Goal: Task Accomplishment & Management: Complete application form

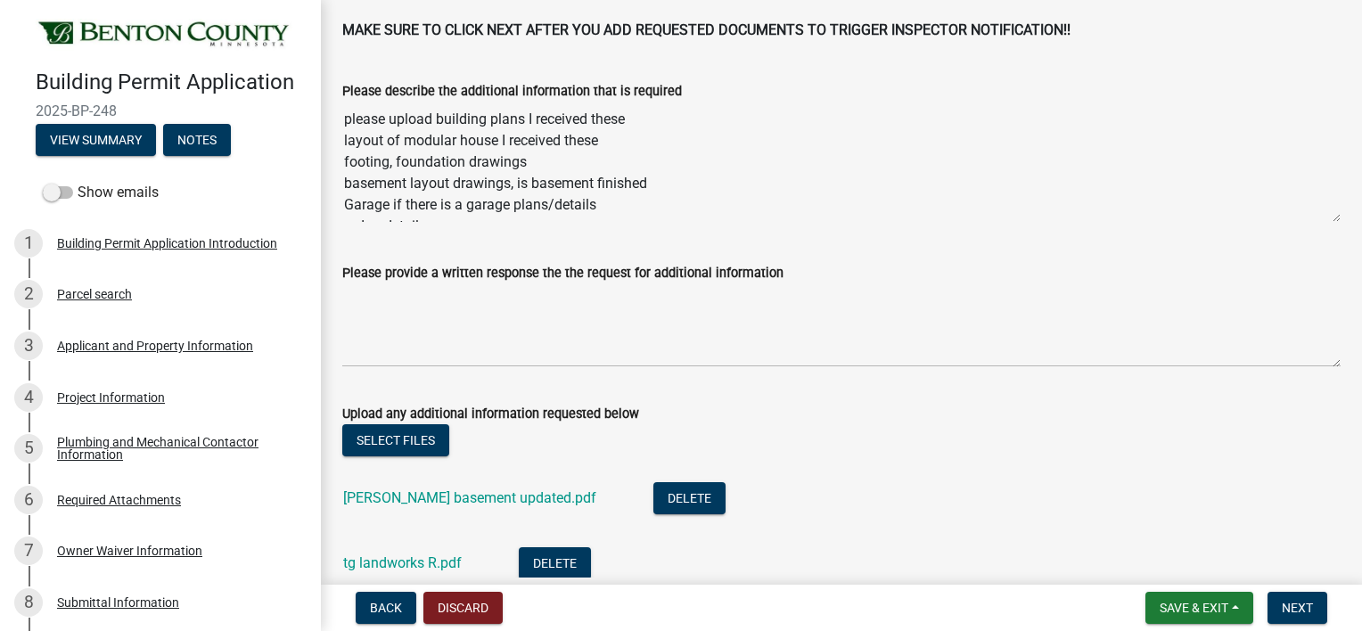
scroll to position [65, 0]
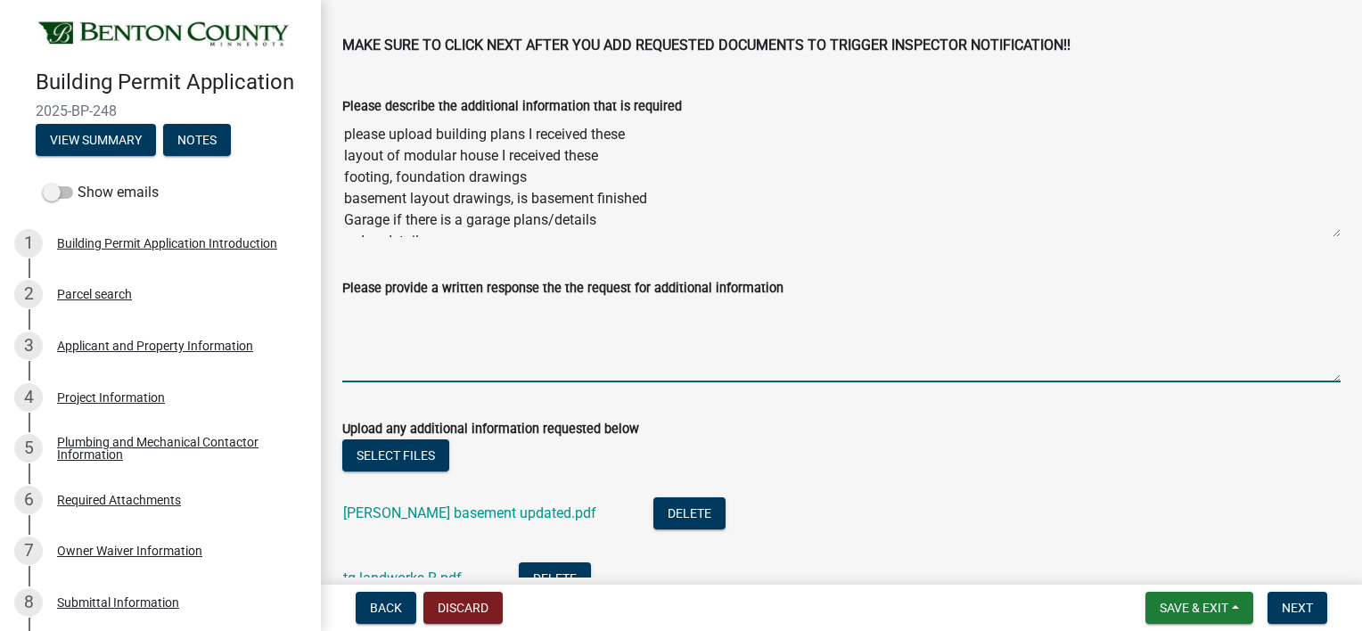
click at [500, 321] on textarea "Please provide a written response the the request for additional information" at bounding box center [841, 341] width 999 height 84
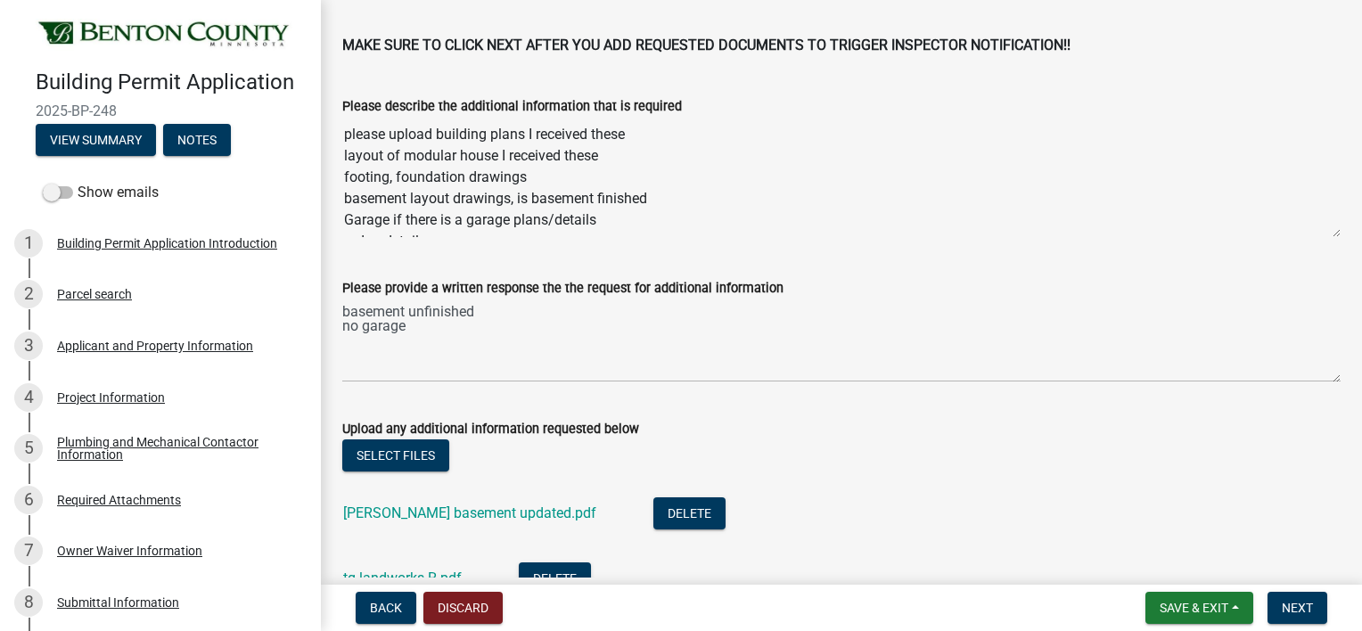
scroll to position [36, 0]
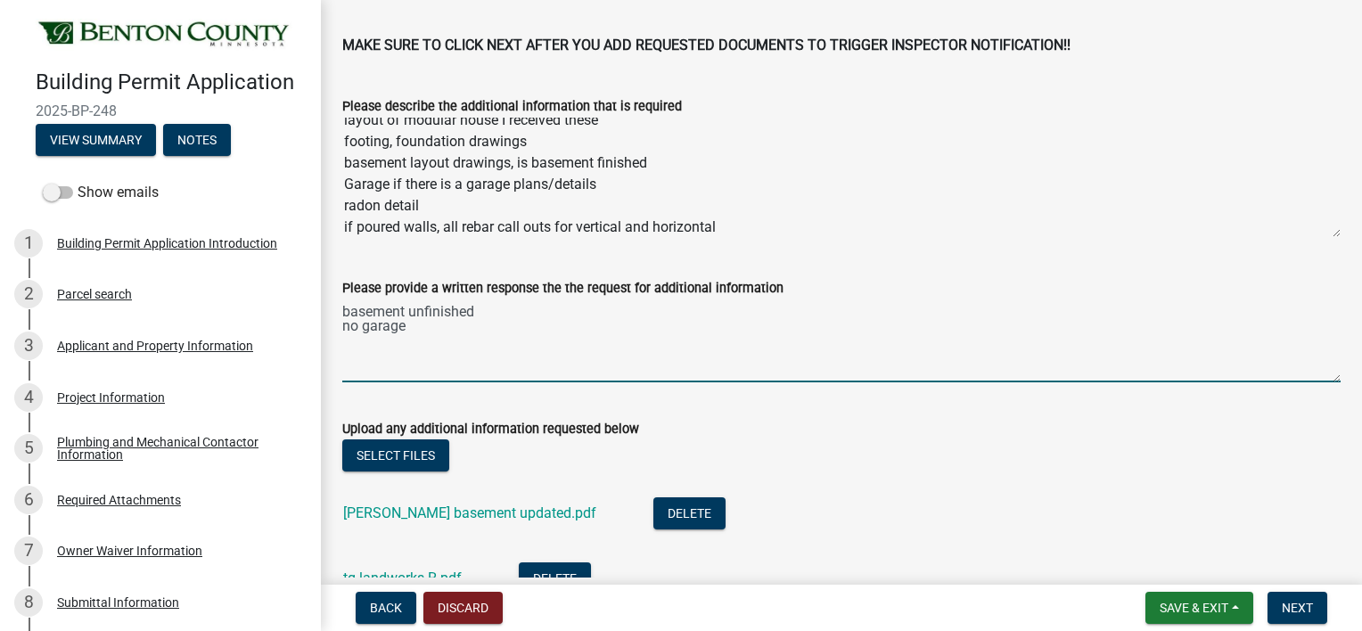
click at [359, 342] on textarea "basement unfinished no garage" at bounding box center [841, 341] width 999 height 84
click at [349, 340] on textarea "basement unfinished no garage" at bounding box center [841, 341] width 999 height 84
click at [349, 344] on textarea "basement unfinished no garage" at bounding box center [841, 341] width 999 height 84
click at [422, 332] on textarea "basement unfinished no garage" at bounding box center [841, 341] width 999 height 84
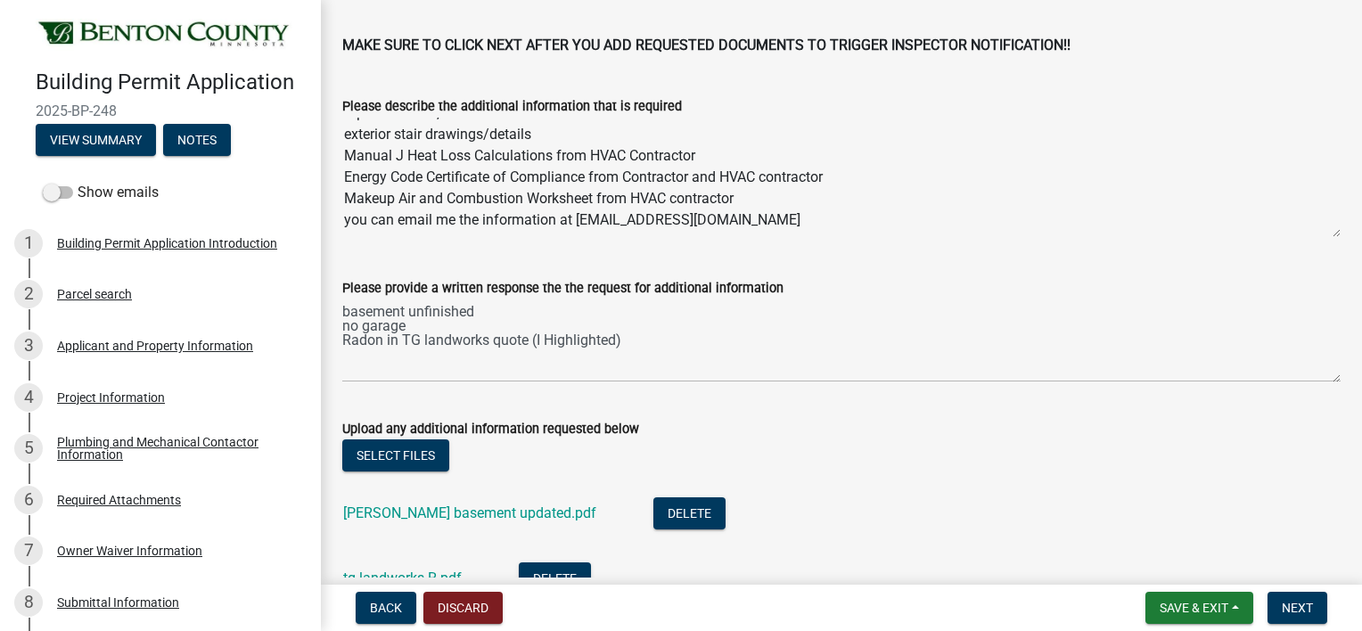
scroll to position [52, 0]
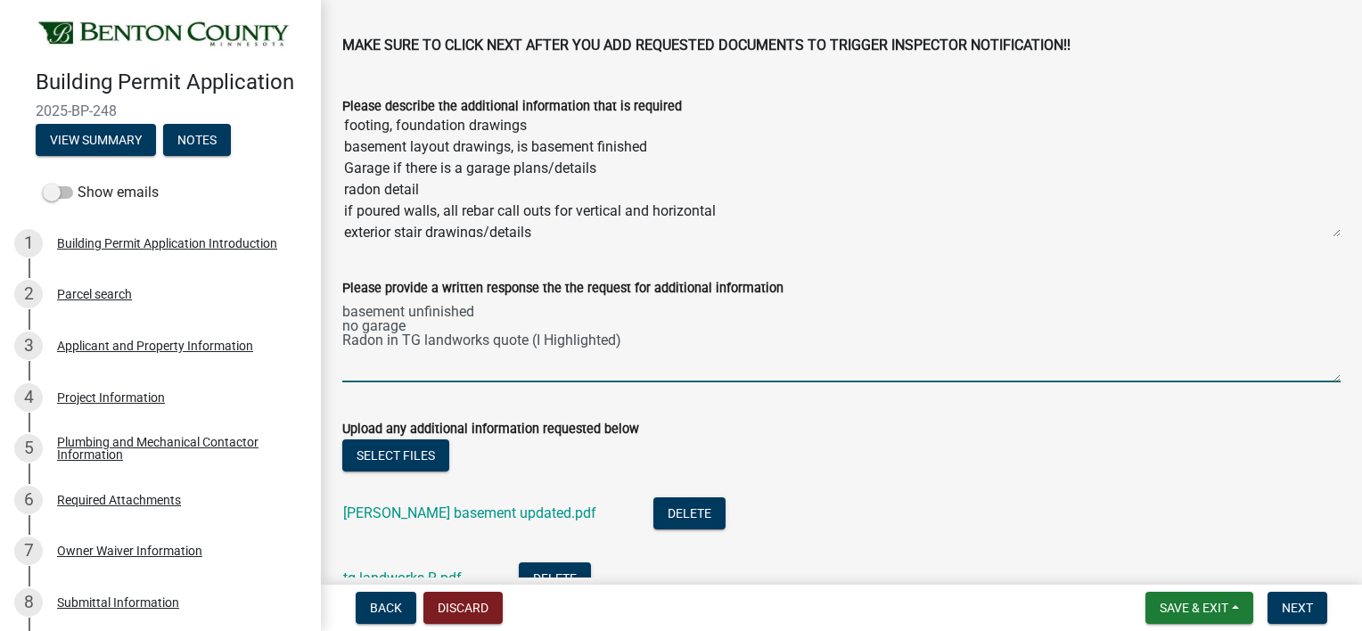
click at [664, 350] on textarea "basement unfinished no garage Radon in TG landworks quote (I Highlighted)" at bounding box center [841, 341] width 999 height 84
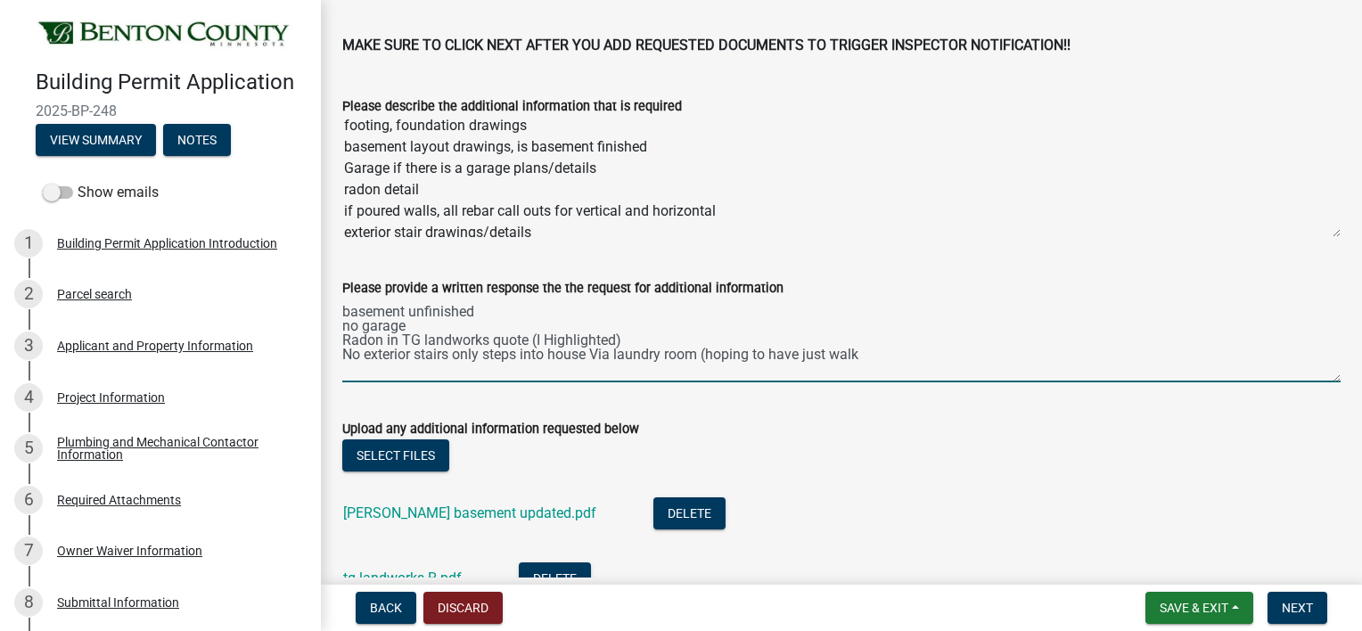
click at [525, 358] on textarea "basement unfinished no garage Radon in TG landworks quote (I Highlighted) No ex…" at bounding box center [841, 341] width 999 height 84
click at [867, 353] on textarea "basement unfinished no garage Radon in TG landworks quote (I Highlighted) No ex…" at bounding box center [841, 341] width 999 height 84
click at [635, 340] on textarea "basement unfinished no garage Radon in TG landworks quote (I Highlighted) No ex…" at bounding box center [841, 341] width 999 height 84
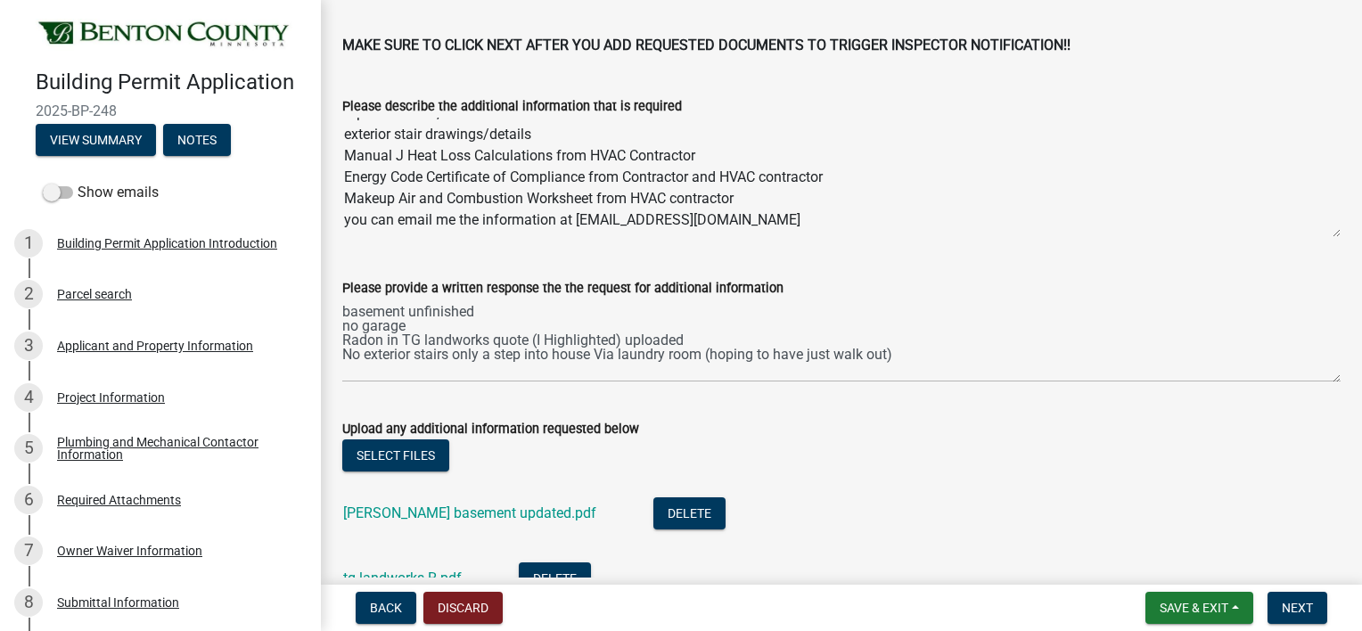
scroll to position [159, 0]
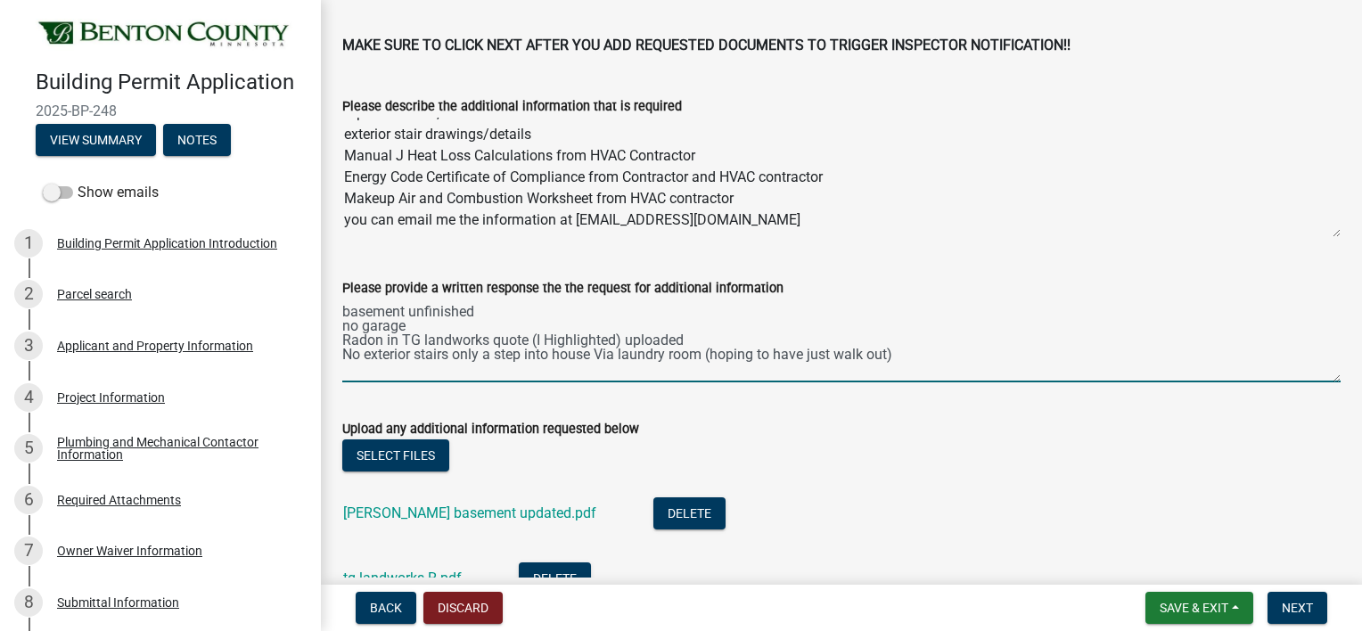
click at [923, 356] on textarea "basement unfinished no garage Radon in TG landworks quote (I Highlighted) uploa…" at bounding box center [841, 341] width 999 height 84
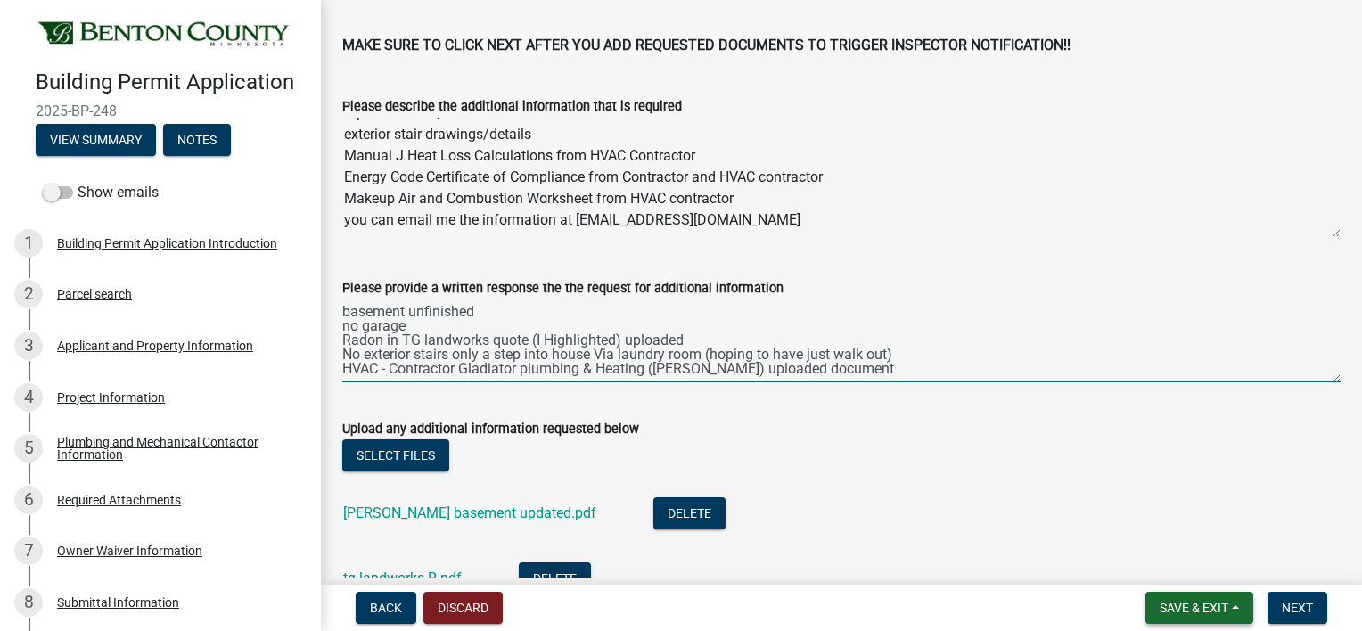
type textarea "basement unfinished no garage Radon in TG landworks quote (I Highlighted) uploa…"
click at [1160, 613] on span "Save & Exit" at bounding box center [1194, 608] width 69 height 14
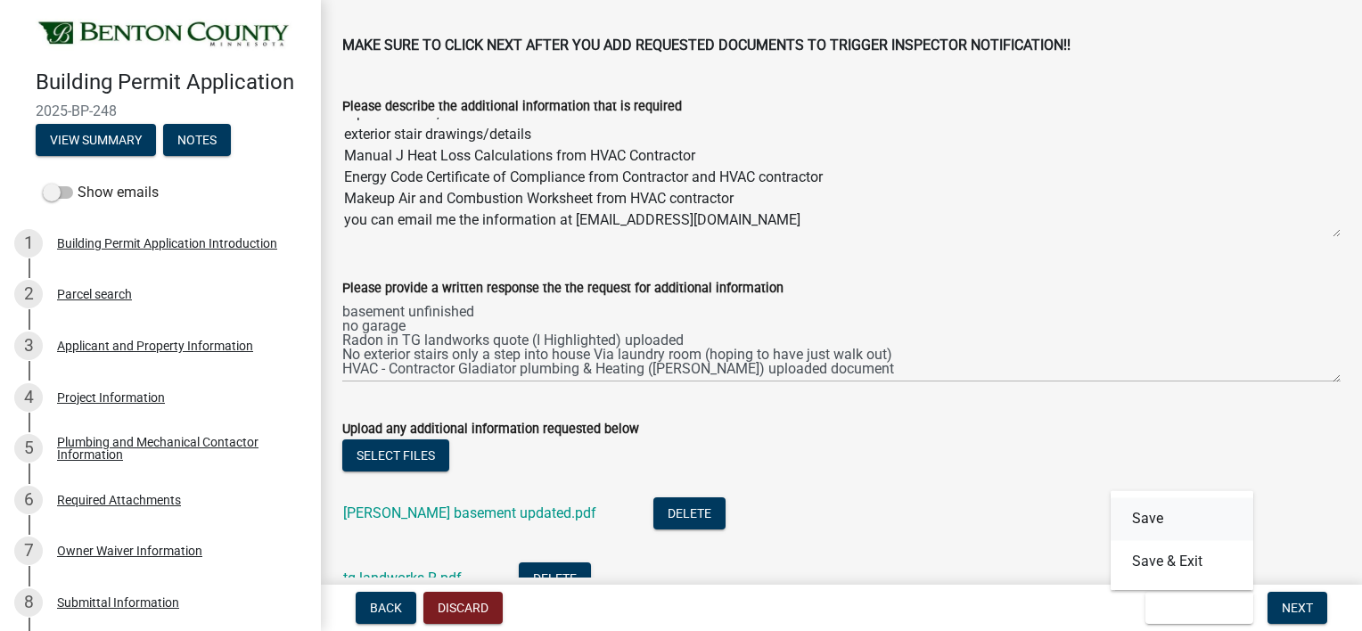
click at [1150, 514] on button "Save" at bounding box center [1182, 519] width 143 height 43
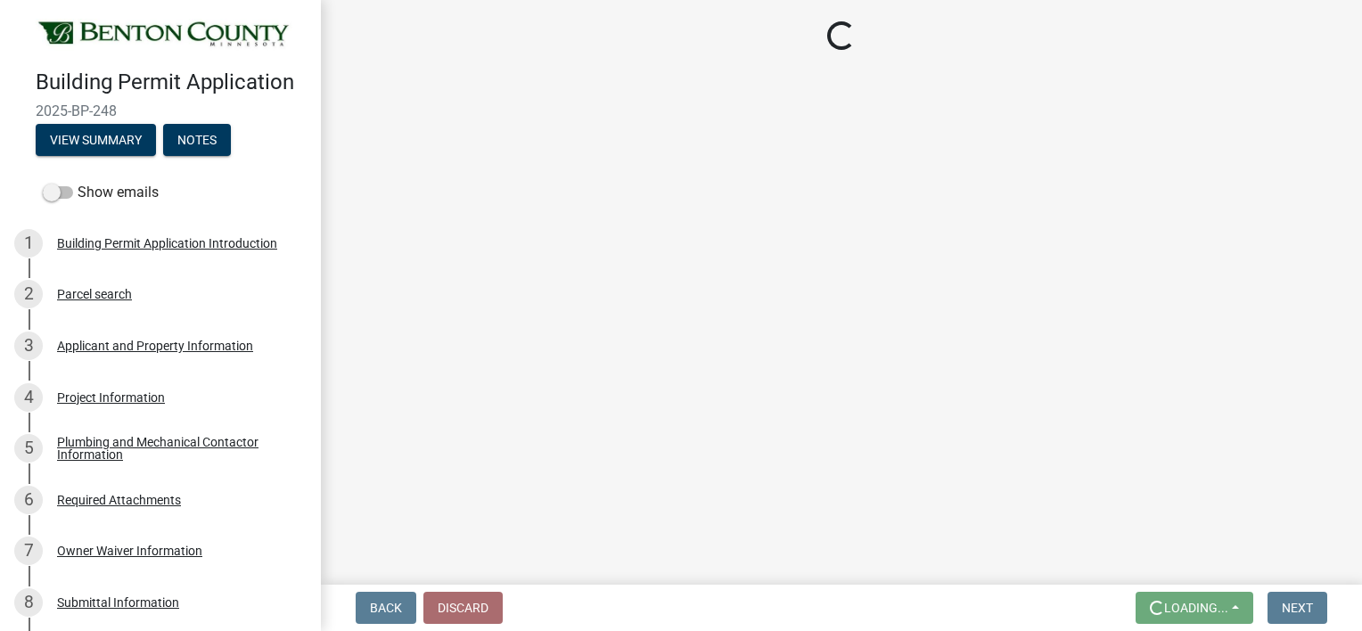
scroll to position [0, 0]
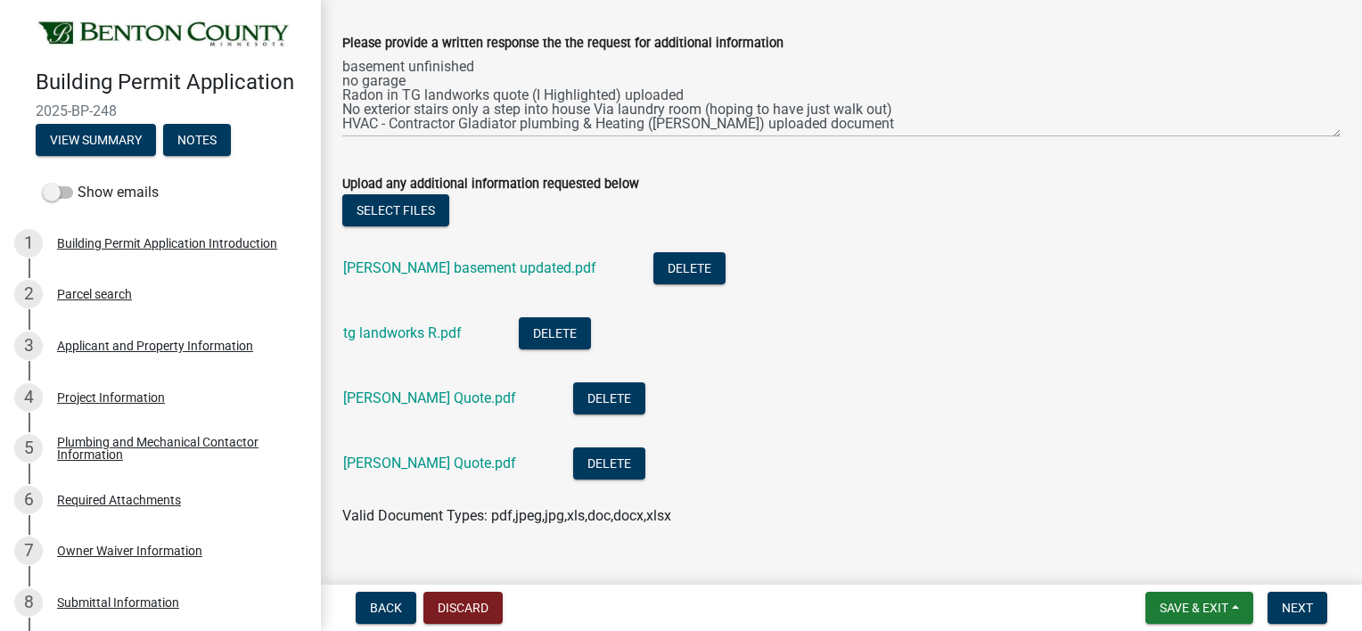
scroll to position [315, 0]
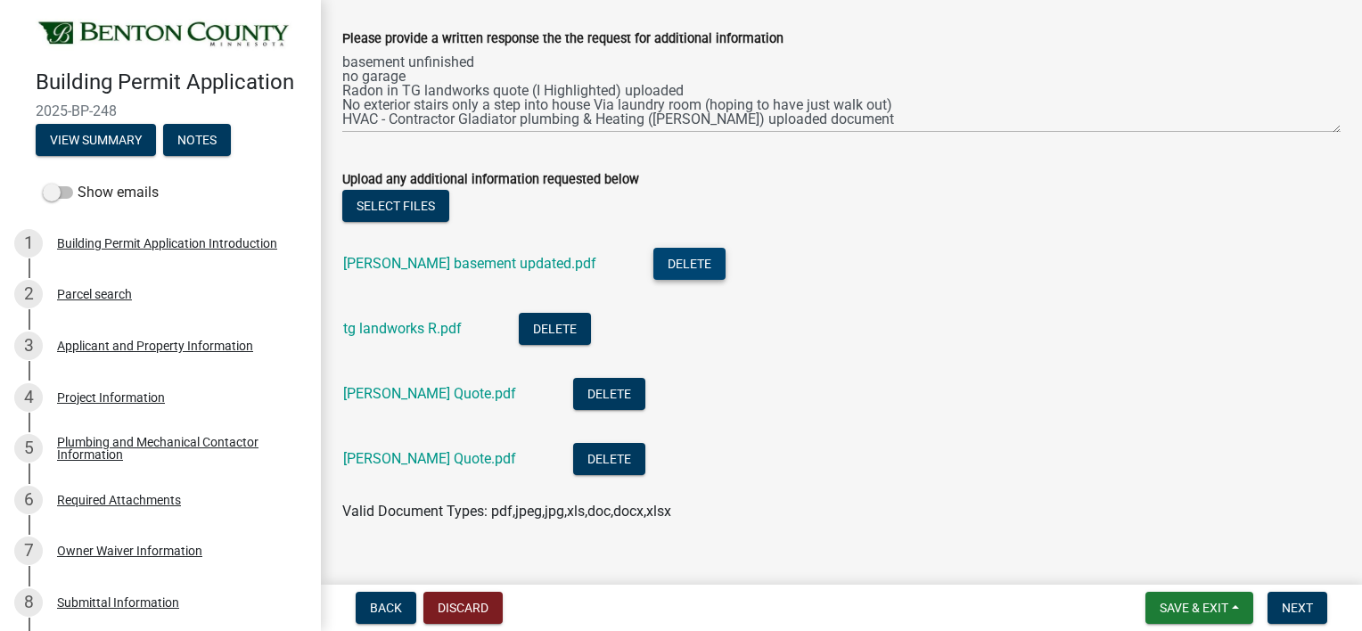
click at [654, 259] on button "Delete" at bounding box center [690, 264] width 72 height 32
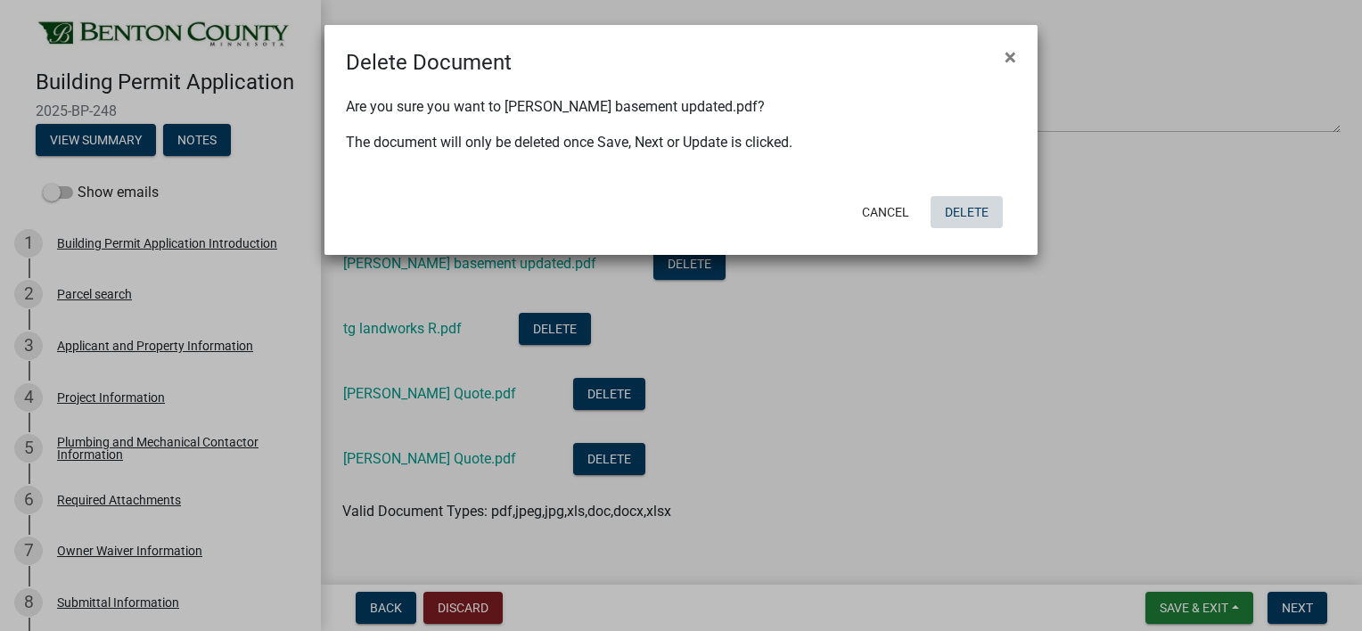
click at [984, 206] on button "Delete" at bounding box center [967, 212] width 72 height 32
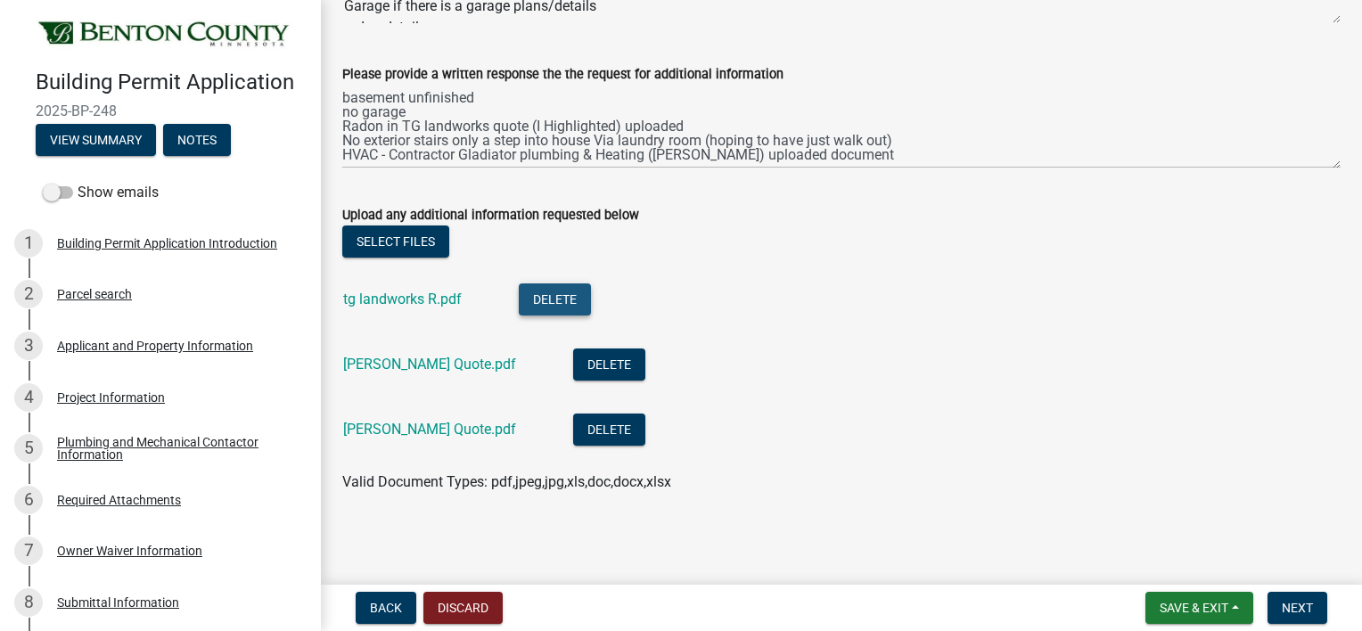
click at [563, 294] on button "Delete" at bounding box center [555, 300] width 72 height 32
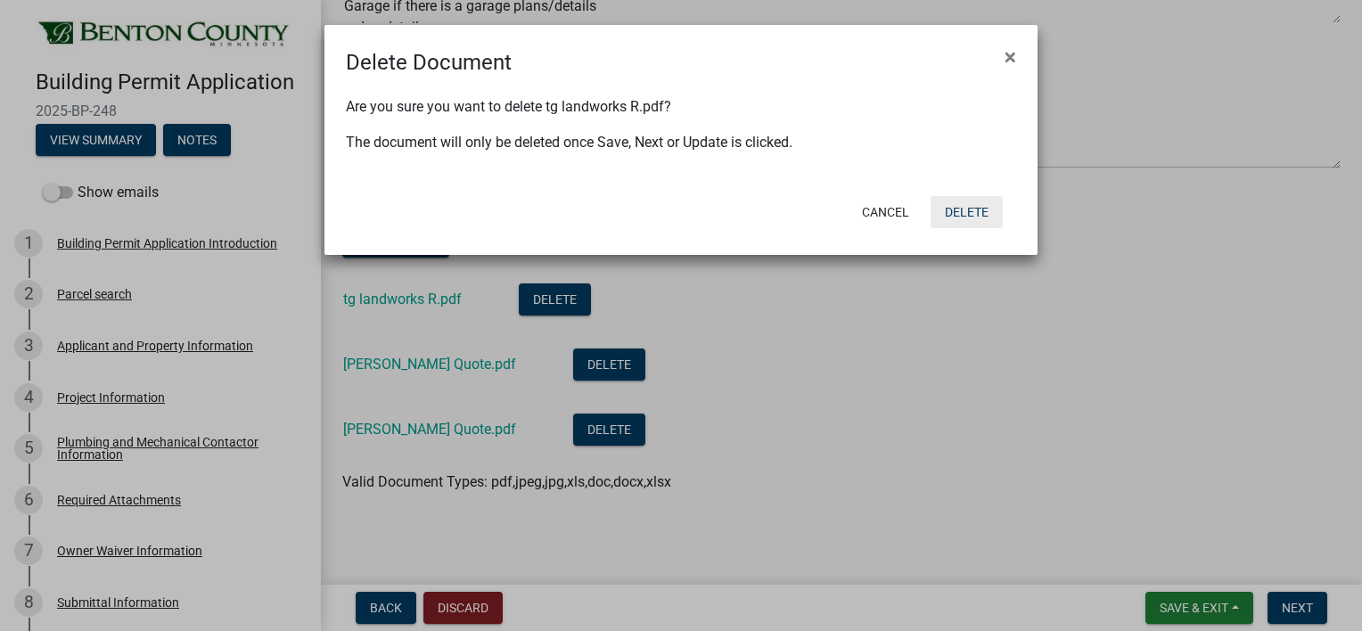
click at [967, 208] on button "Delete" at bounding box center [967, 212] width 72 height 32
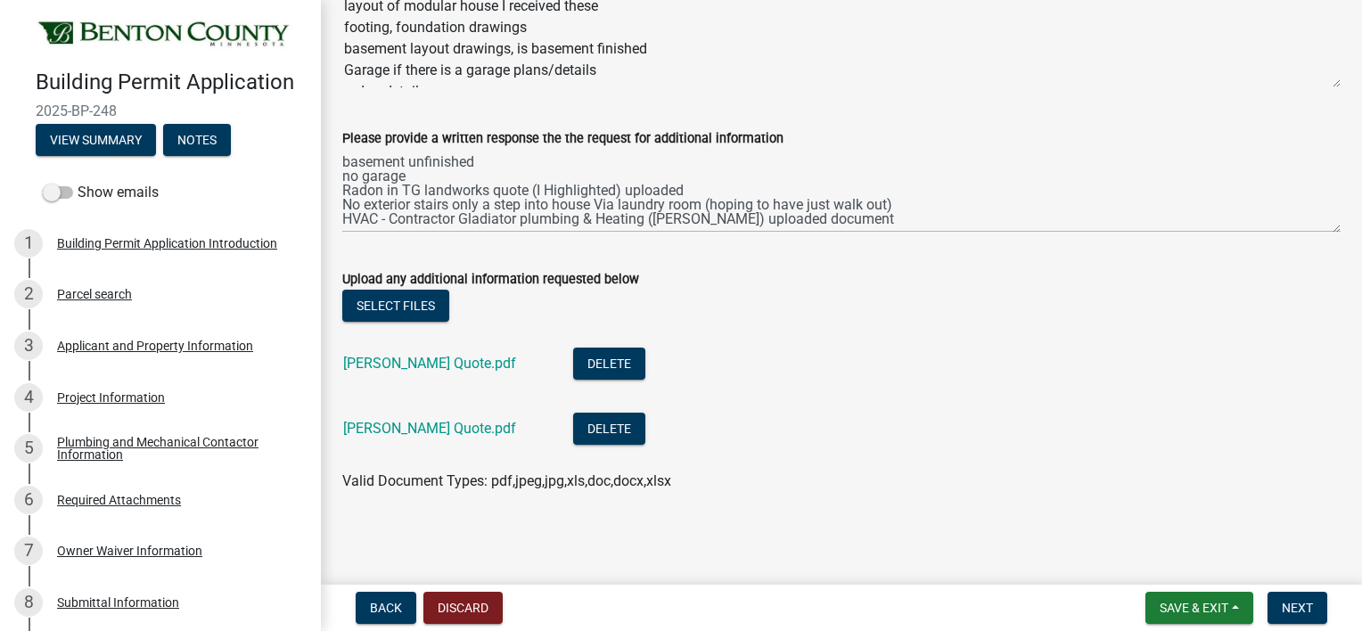
scroll to position [214, 0]
click at [592, 359] on button "Delete" at bounding box center [609, 365] width 72 height 32
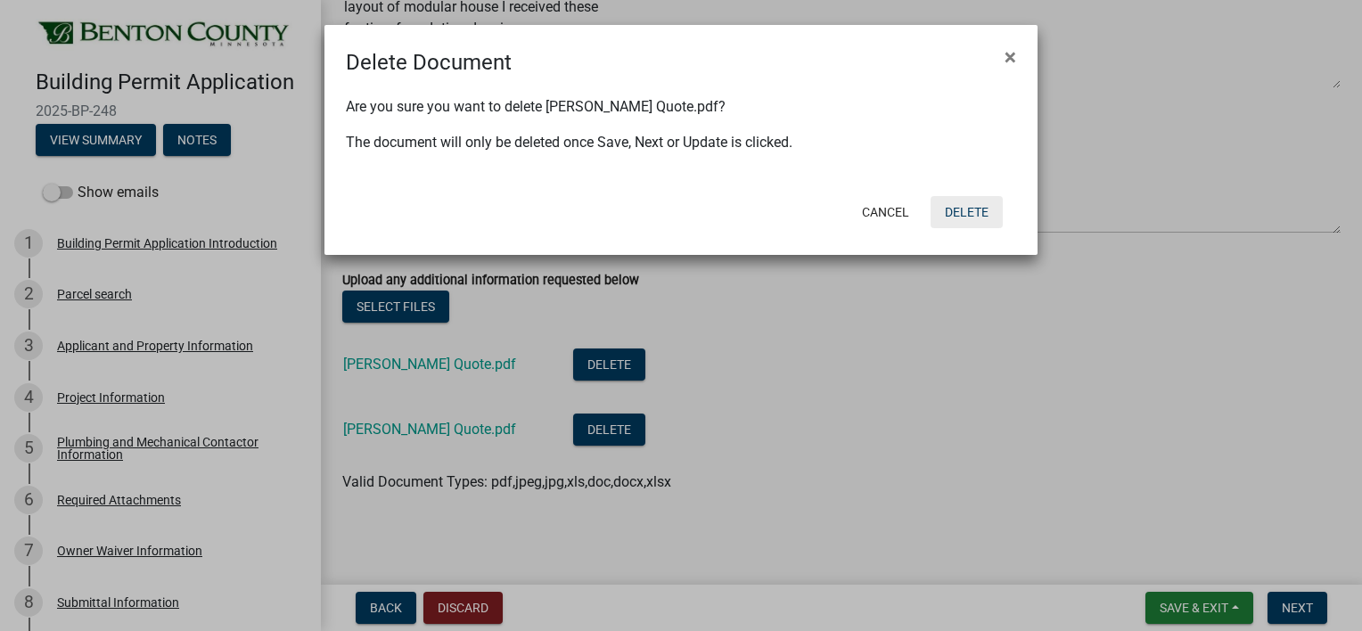
click at [979, 212] on button "Delete" at bounding box center [967, 212] width 72 height 32
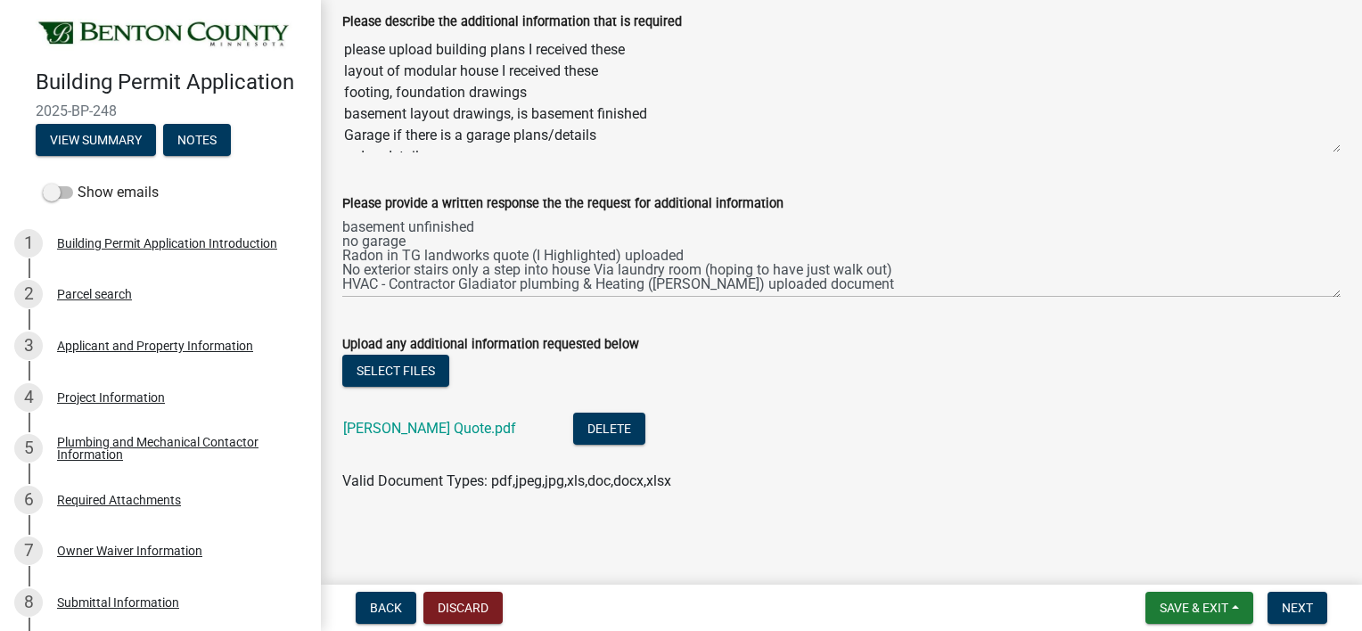
scroll to position [150, 0]
click at [586, 429] on button "Delete" at bounding box center [609, 429] width 72 height 32
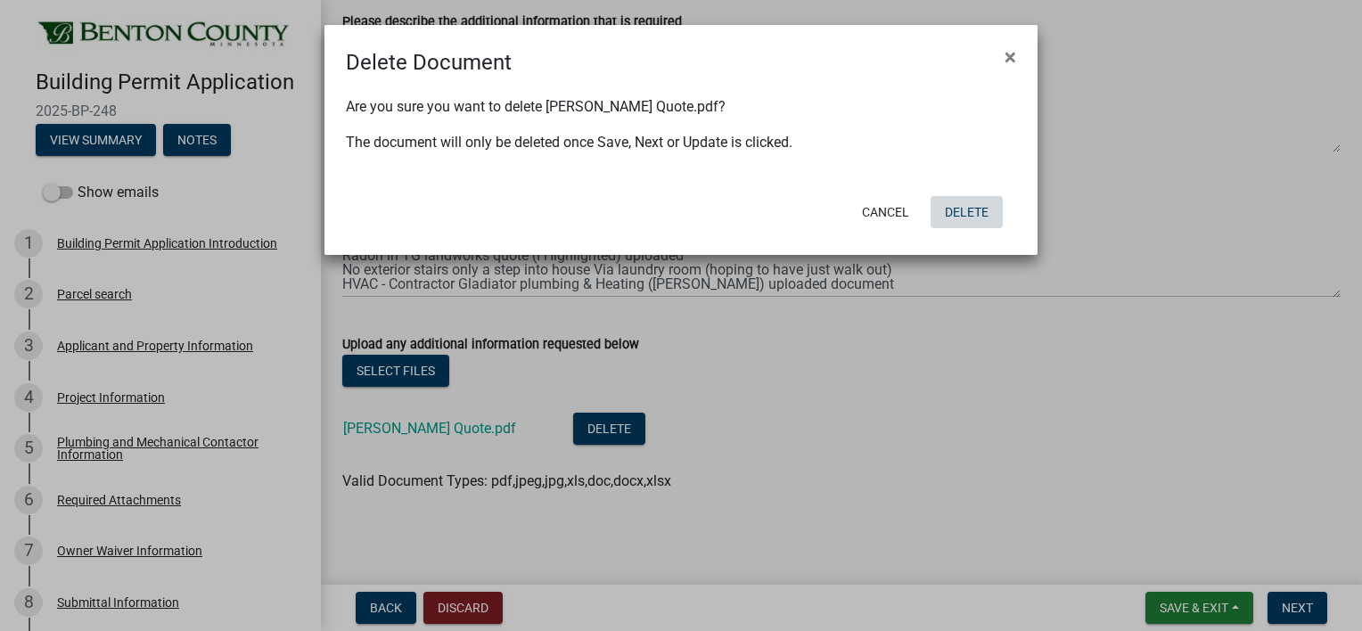
click at [964, 211] on button "Delete" at bounding box center [967, 212] width 72 height 32
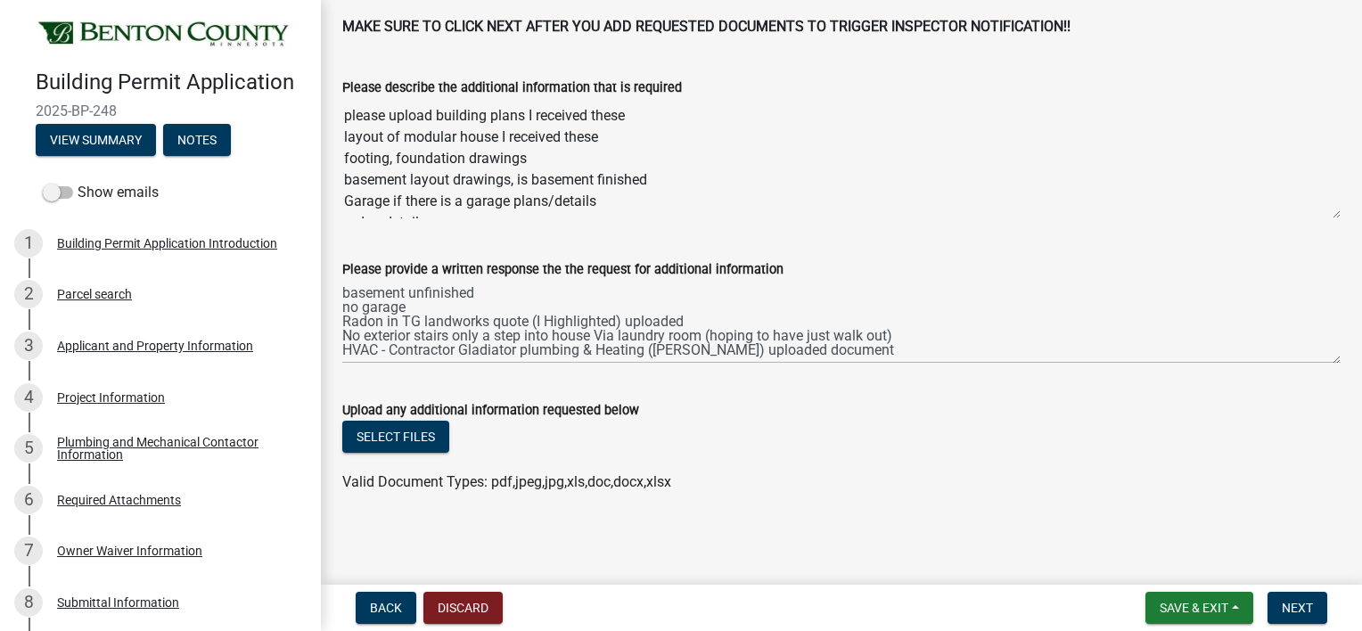
click at [964, 211] on textarea "please upload building plans I received these layout of modular house I receive…" at bounding box center [841, 158] width 999 height 121
